Goal: Task Accomplishment & Management: Book appointment/travel/reservation

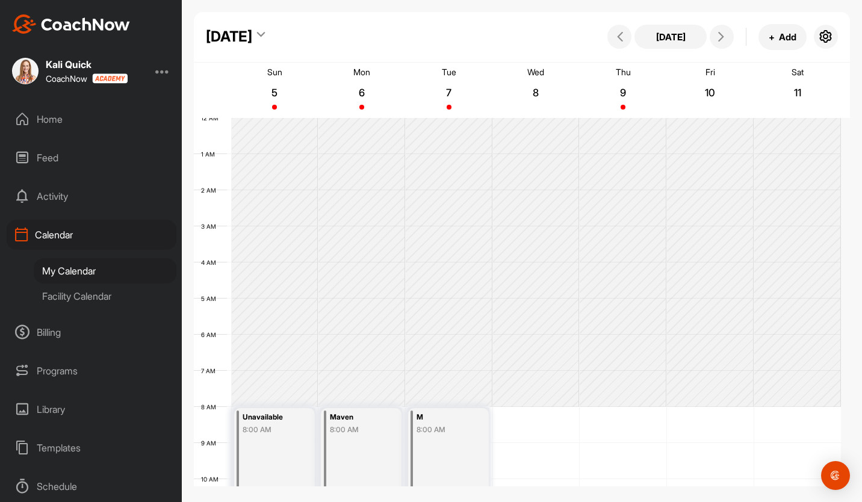
scroll to position [208, 0]
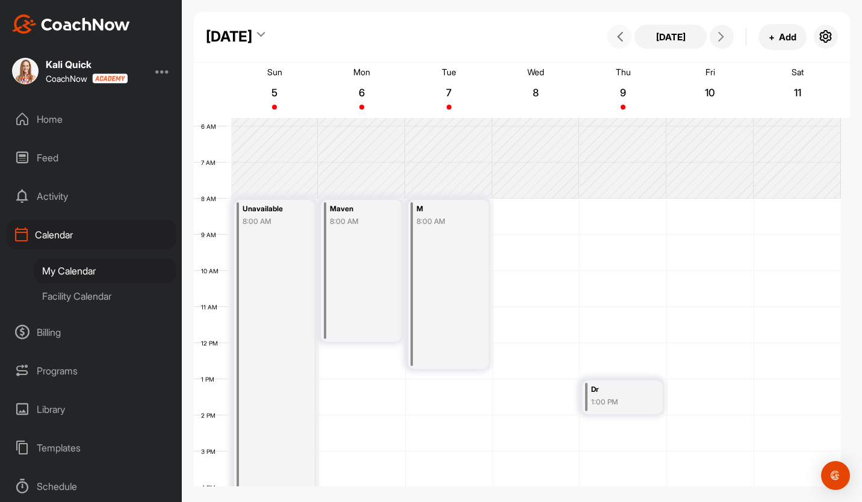
click at [616, 43] on button at bounding box center [619, 37] width 24 height 24
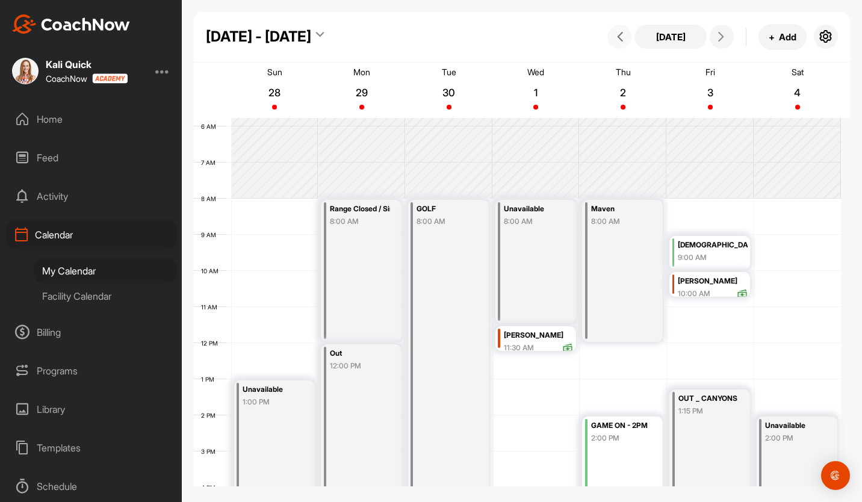
click at [507, 433] on div "12 AM 1 AM 2 AM 3 AM 4 AM 5 AM 6 AM 7 AM 8 AM 9 AM 10 AM 11 AM 12 PM 1 PM 2 PM …" at bounding box center [517, 343] width 647 height 867
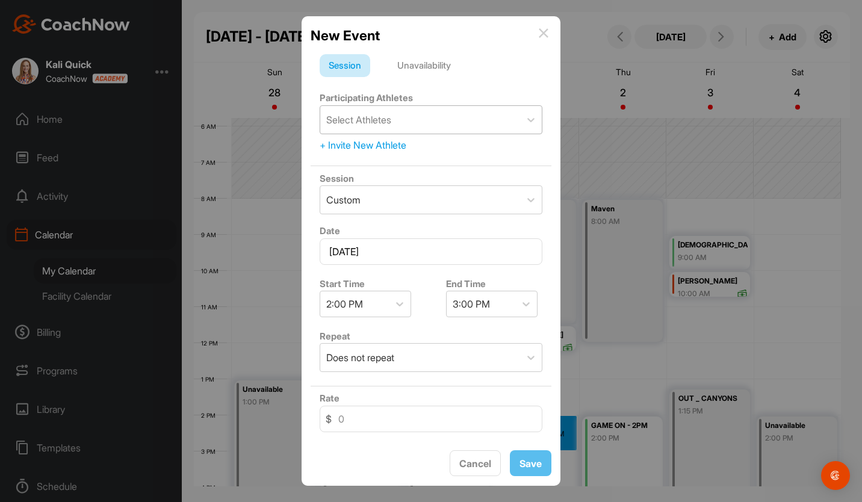
click at [444, 121] on div "Select Athletes" at bounding box center [420, 120] width 200 height 28
type input "[PERSON_NAME]"
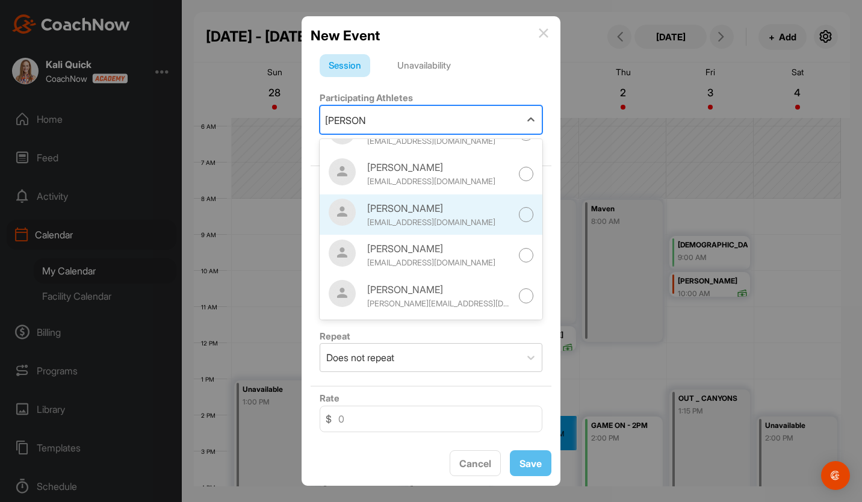
scroll to position [29, 0]
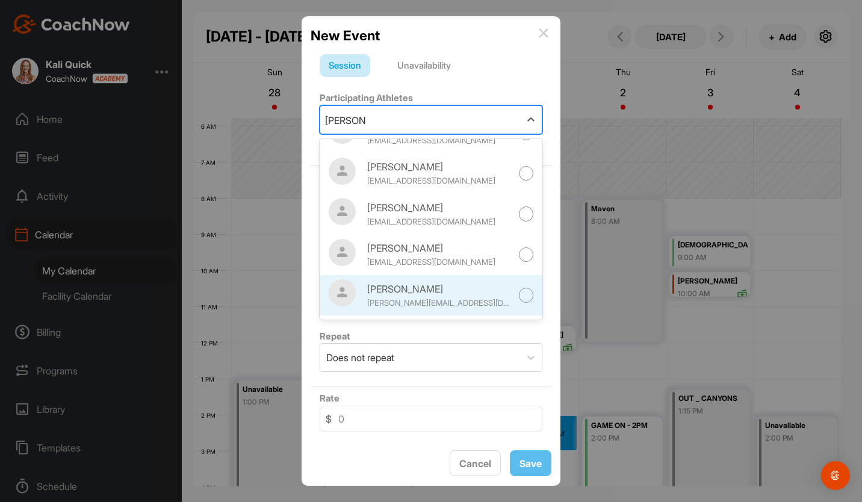
click at [491, 294] on div "[PERSON_NAME]" at bounding box center [439, 289] width 144 height 14
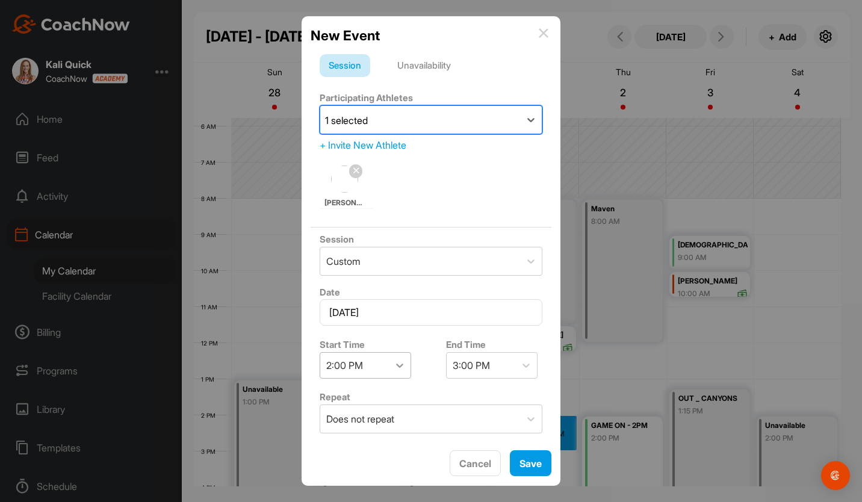
click at [400, 359] on icon at bounding box center [400, 365] width 12 height 12
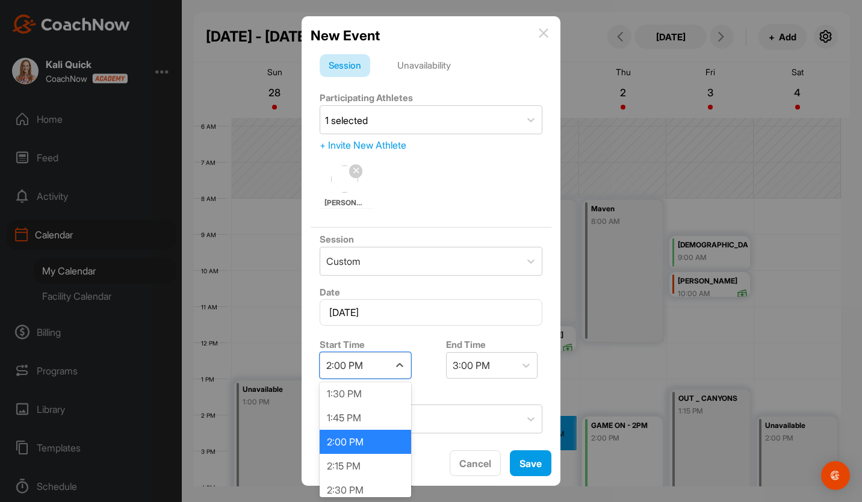
scroll to position [1305, 0]
click at [358, 486] on div "2:30 PM" at bounding box center [365, 488] width 91 height 24
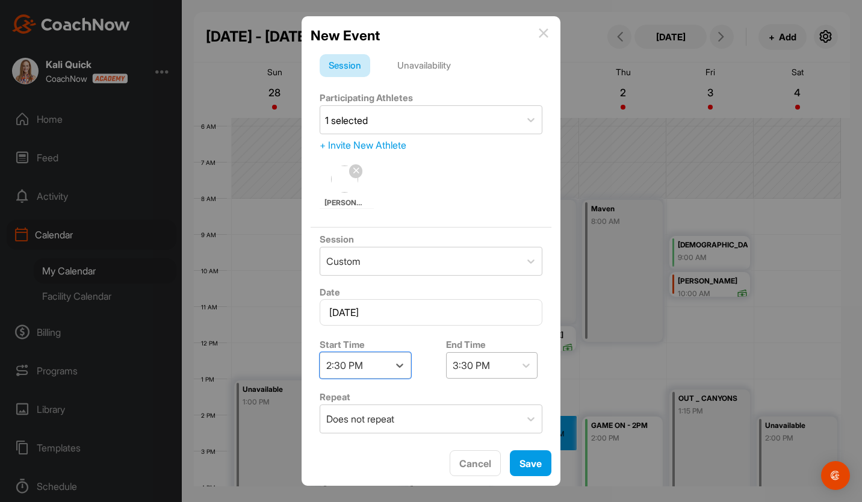
click at [496, 363] on div "3:30 PM" at bounding box center [481, 365] width 69 height 25
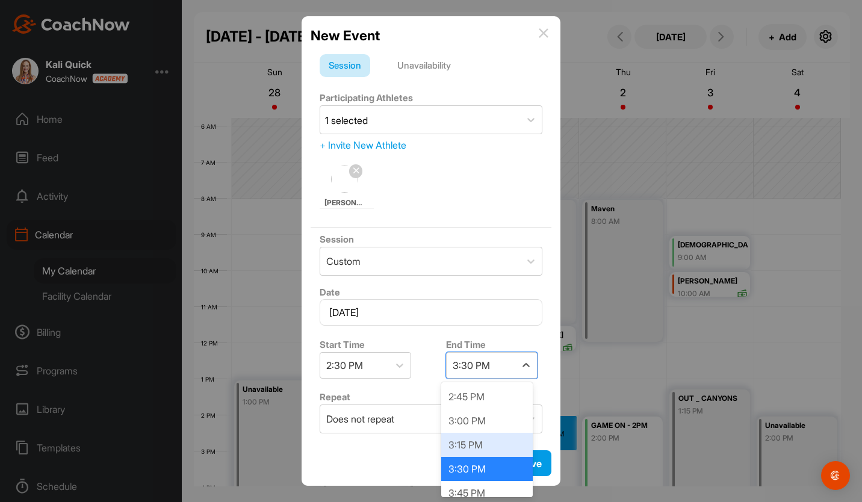
click at [473, 440] on div "3:15 PM" at bounding box center [486, 445] width 91 height 24
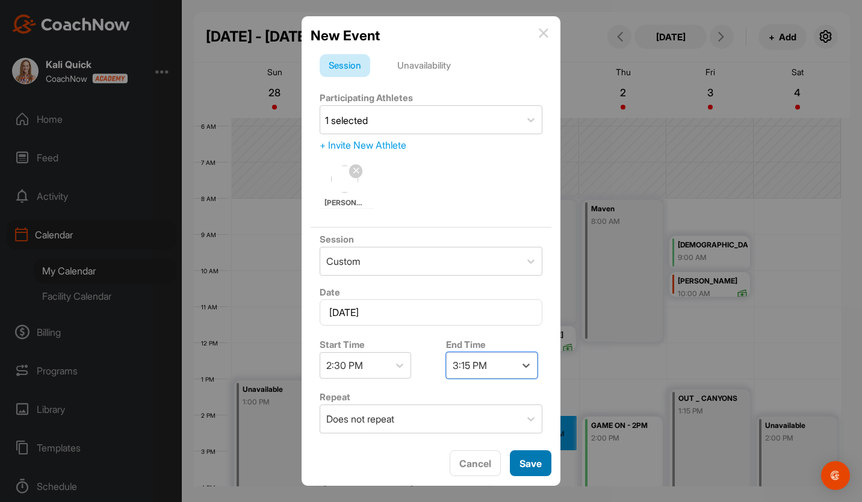
click at [529, 471] on button "Save" at bounding box center [531, 463] width 42 height 26
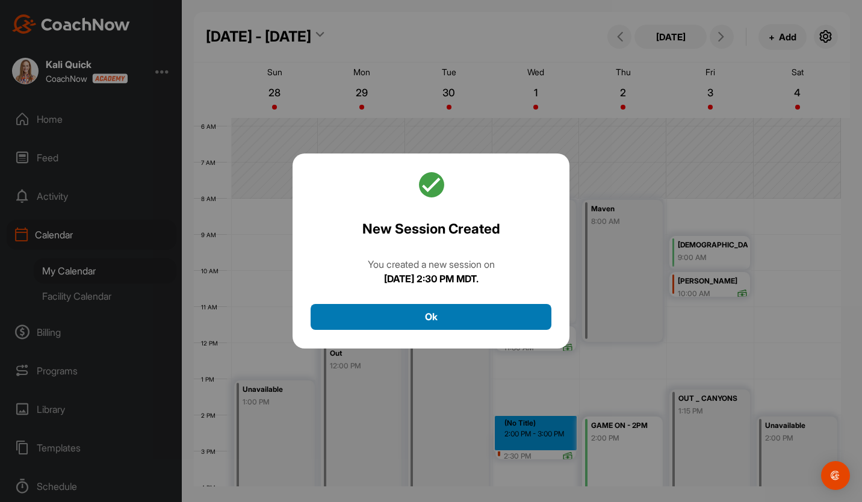
click at [497, 326] on button "Ok" at bounding box center [431, 317] width 241 height 26
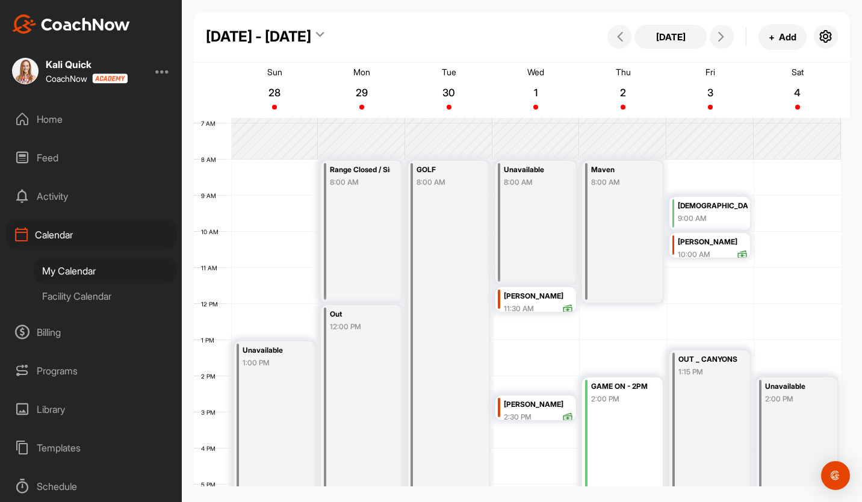
scroll to position [249, 0]
